Goal: Information Seeking & Learning: Find specific fact

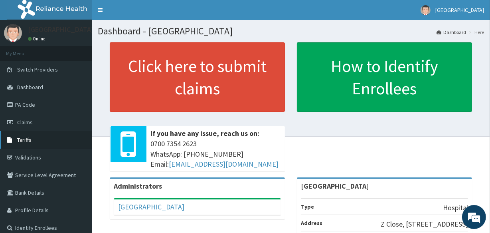
click at [64, 138] on link "Tariffs" at bounding box center [46, 140] width 92 height 18
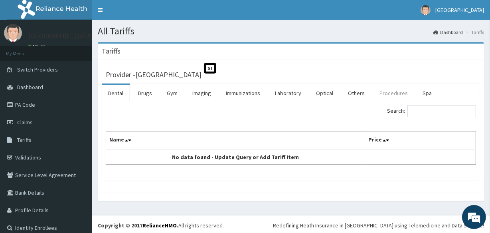
click at [384, 93] on link "Procedures" at bounding box center [393, 93] width 41 height 17
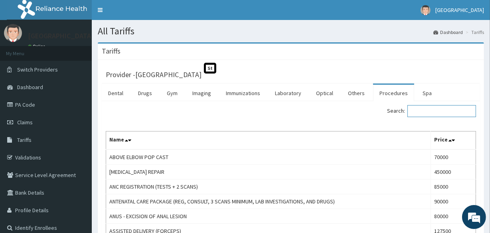
click at [427, 113] on input "Search:" at bounding box center [441, 111] width 69 height 12
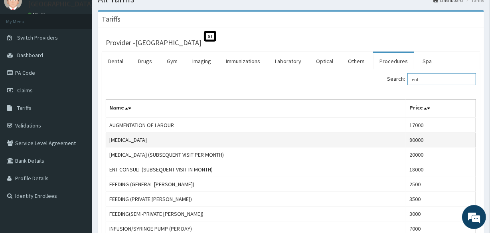
scroll to position [36, 0]
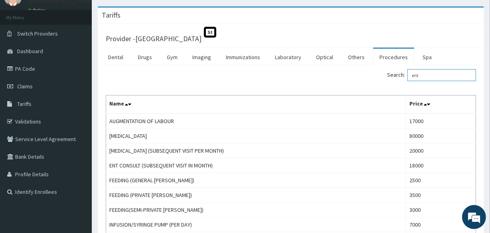
type input "ent"
drag, startPoint x: 437, startPoint y: 67, endPoint x: 381, endPoint y: 69, distance: 56.3
click at [382, 69] on div "Search: ent Name Price AUGMENTATION OF LABOUR 17000 [MEDICAL_DATA] 80000 [MEDIC…" at bounding box center [291, 193] width 378 height 257
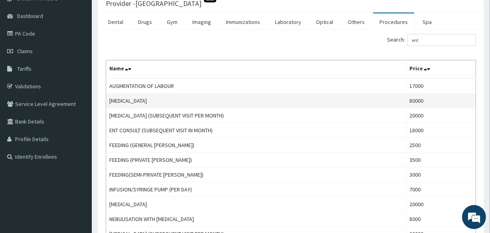
scroll to position [34, 0]
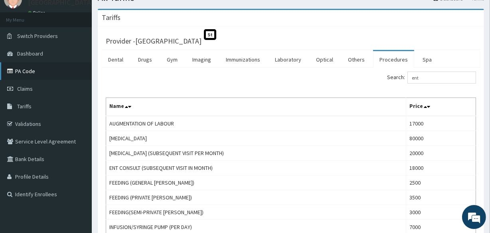
click at [36, 73] on link "PA Code" at bounding box center [46, 71] width 92 height 18
